Goal: Task Accomplishment & Management: Manage account settings

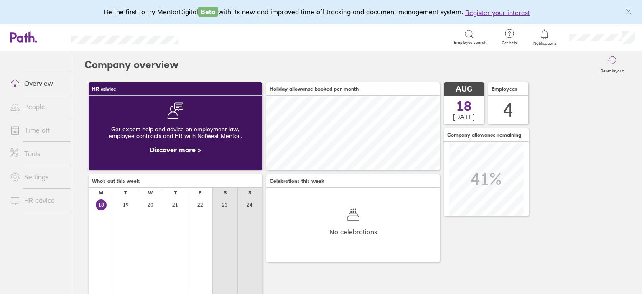
scroll to position [74, 173]
click at [43, 124] on link "Time off" at bounding box center [36, 130] width 67 height 17
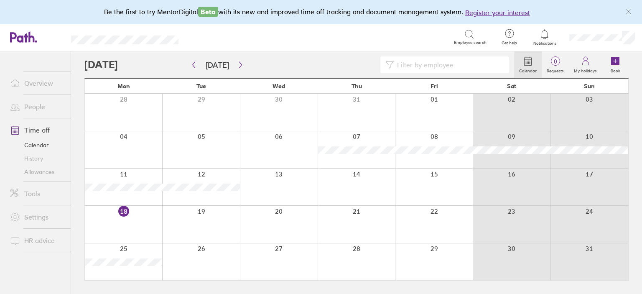
click at [277, 252] on div at bounding box center [279, 261] width 78 height 37
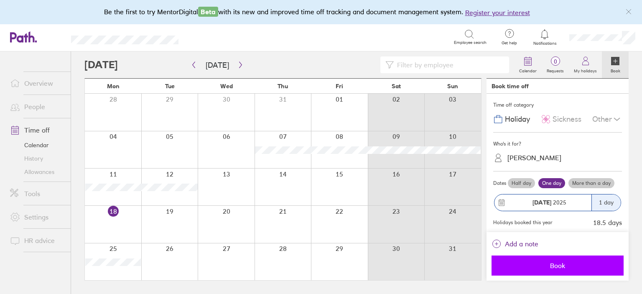
click at [548, 264] on span "Book" at bounding box center [557, 266] width 120 height 8
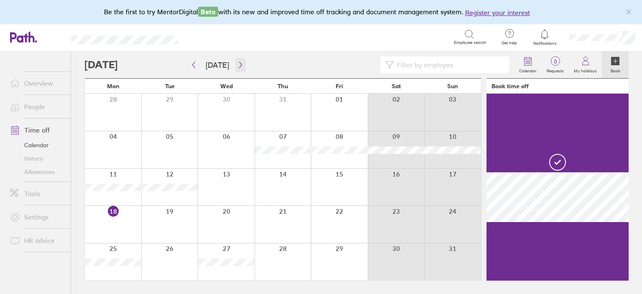
click at [235, 60] on button "button" at bounding box center [240, 65] width 10 height 14
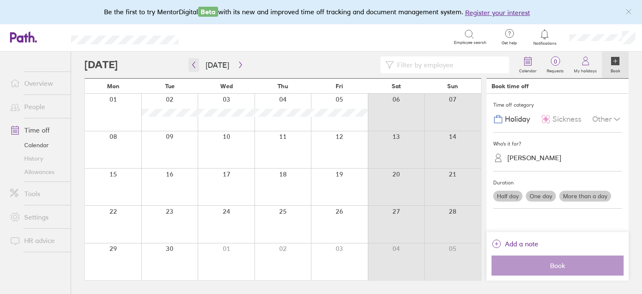
click at [193, 65] on icon "button" at bounding box center [194, 65] width 3 height 6
click at [43, 173] on link "Allowances" at bounding box center [36, 171] width 67 height 13
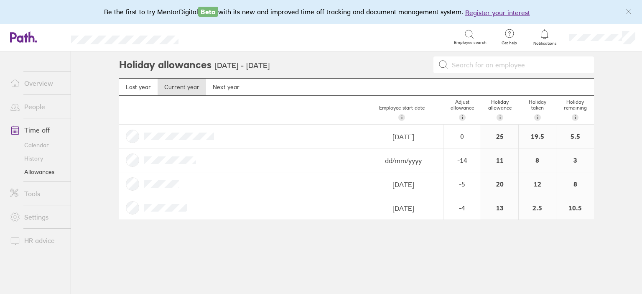
click at [33, 81] on link "Overview" at bounding box center [36, 83] width 67 height 17
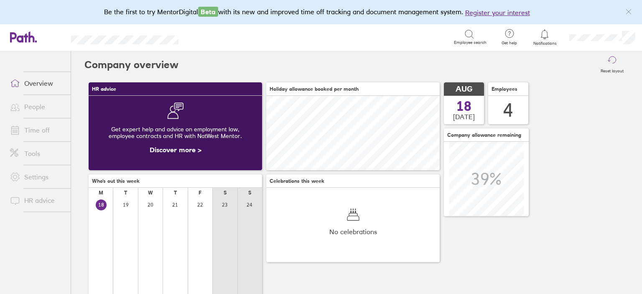
scroll to position [74, 173]
click at [46, 130] on link "Time off" at bounding box center [36, 130] width 67 height 17
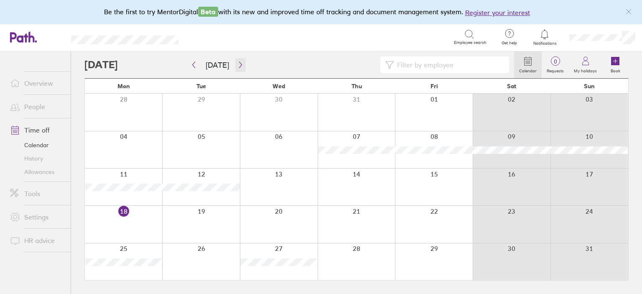
click at [239, 66] on icon "button" at bounding box center [240, 64] width 6 height 7
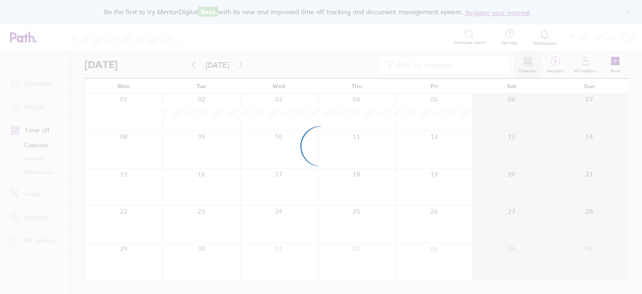
click at [239, 66] on div at bounding box center [321, 147] width 642 height 294
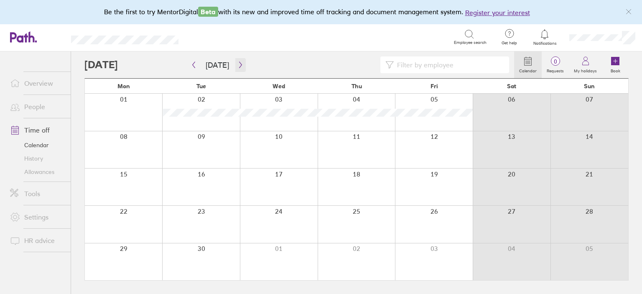
click at [239, 66] on icon "button" at bounding box center [240, 64] width 6 height 7
click at [47, 172] on link "Allowances" at bounding box center [36, 171] width 67 height 13
